Goal: Find specific page/section: Find specific page/section

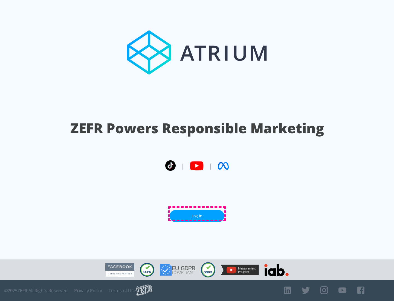
click at [197, 214] on link "Log In" at bounding box center [197, 216] width 55 height 12
